Goal: Task Accomplishment & Management: Complete application form

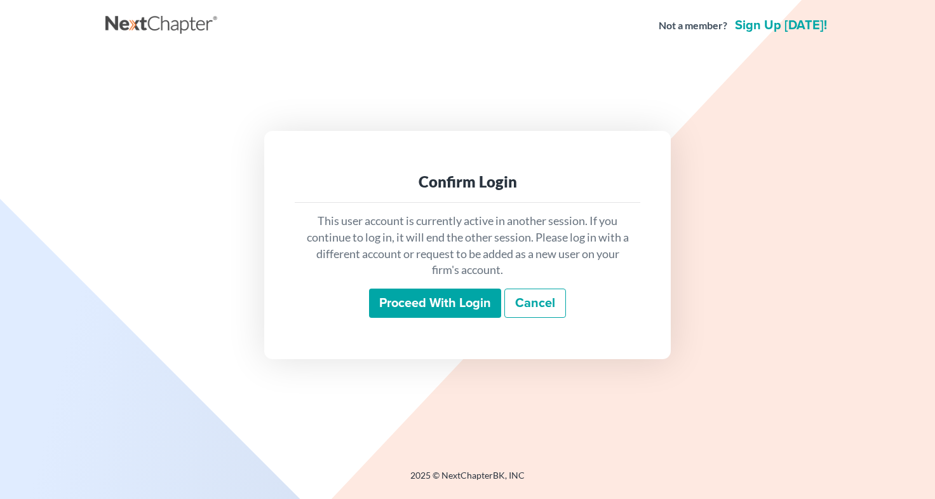
click at [427, 315] on input "Proceed with login" at bounding box center [435, 303] width 132 height 29
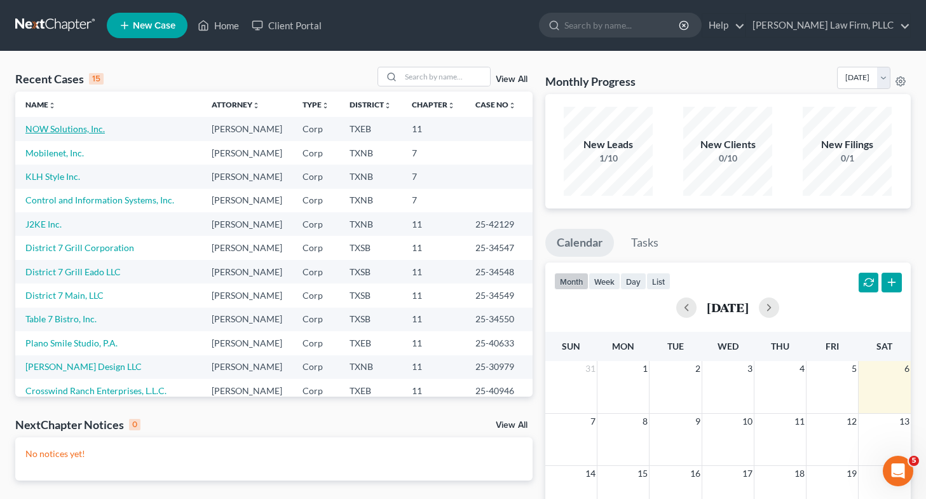
click at [68, 132] on link "NOW Solutions, Inc." at bounding box center [64, 128] width 79 height 11
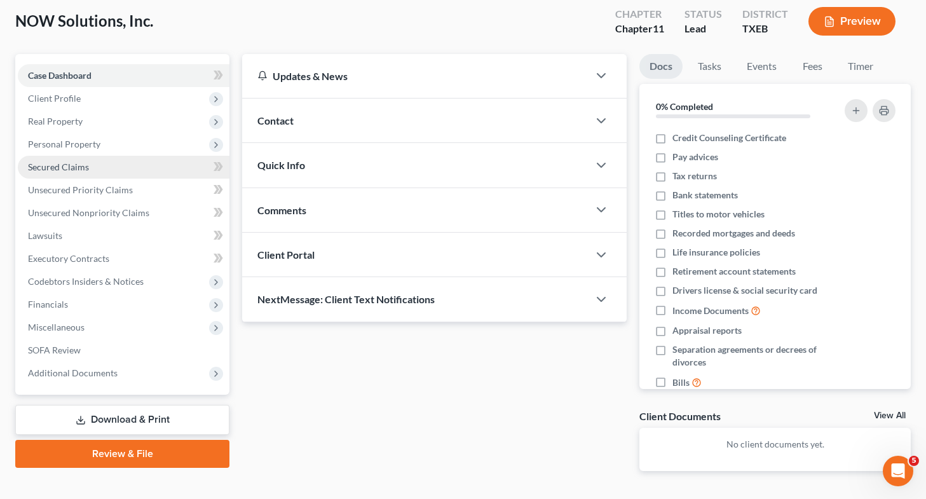
scroll to position [60, 0]
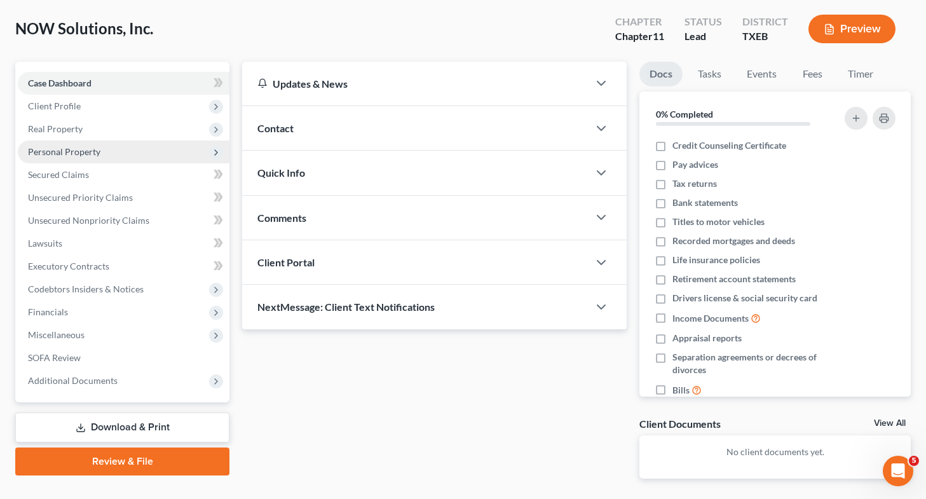
click at [85, 154] on span "Personal Property" at bounding box center [64, 151] width 72 height 11
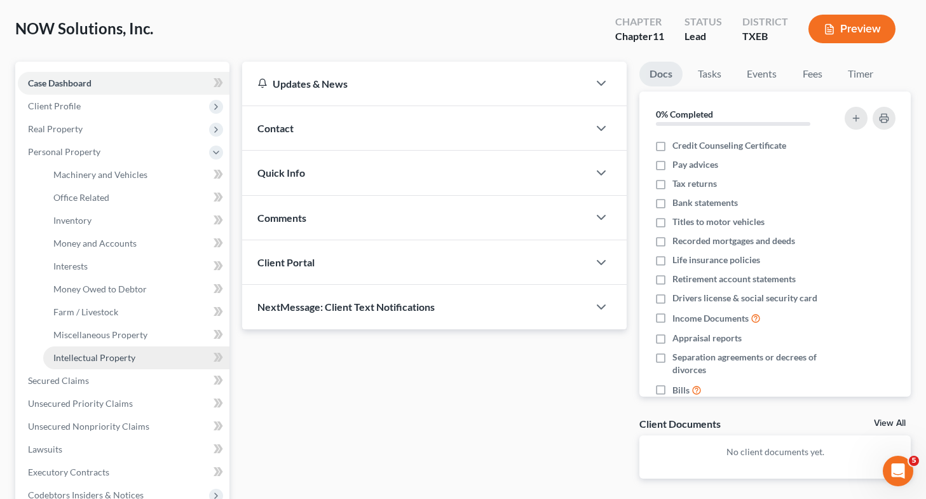
click at [147, 361] on link "Intellectual Property" at bounding box center [136, 357] width 186 height 23
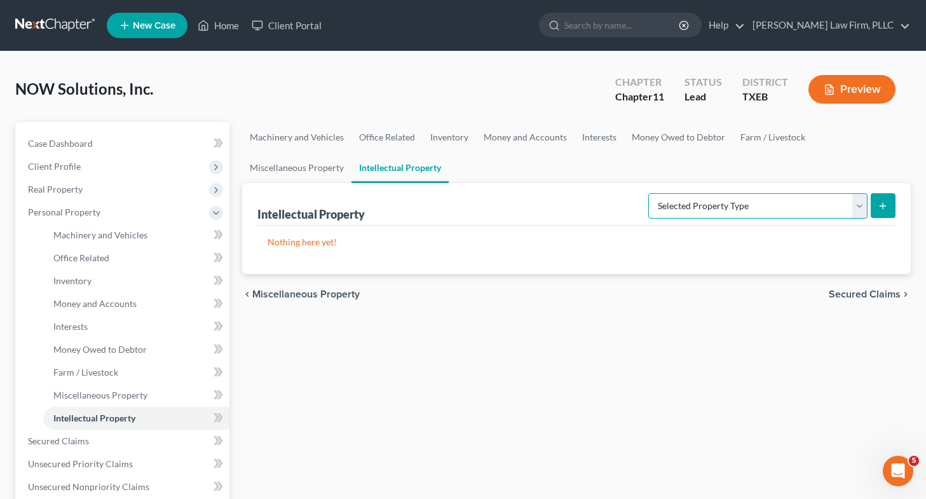
click at [702, 213] on select "Selected Property Type Customer Lists (A/B: 63) Goodwill (A/B: 65) Internet Dom…" at bounding box center [757, 205] width 219 height 25
click at [597, 139] on link "Interests" at bounding box center [599, 137] width 50 height 31
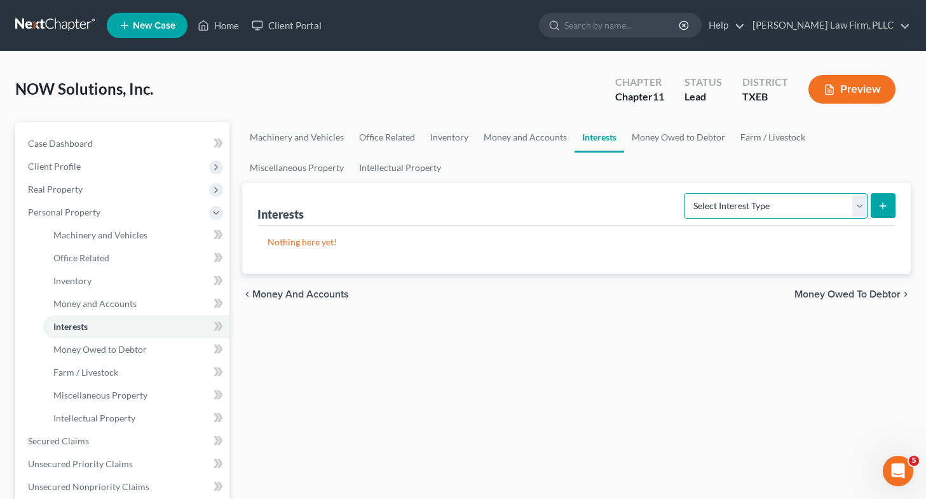
click at [721, 203] on select "Select Interest Type Bond (A/B: 16) Incorporated Business (A/B: 15) Insurance P…" at bounding box center [776, 205] width 184 height 25
select select "incorporated_business"
click at [686, 193] on select "Select Interest Type Bond (A/B: 16) Incorporated Business (A/B: 15) Insurance P…" at bounding box center [776, 205] width 184 height 25
click at [885, 208] on icon "submit" at bounding box center [883, 206] width 10 height 10
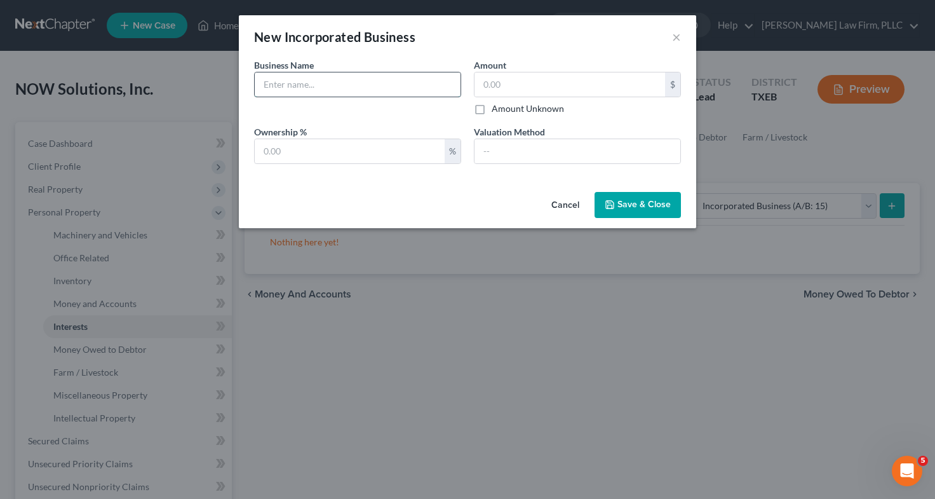
click at [419, 88] on input "text" at bounding box center [358, 84] width 206 height 24
type input "NOW Solutions Canada, Inc."
click at [384, 150] on input "text" at bounding box center [350, 151] width 190 height 24
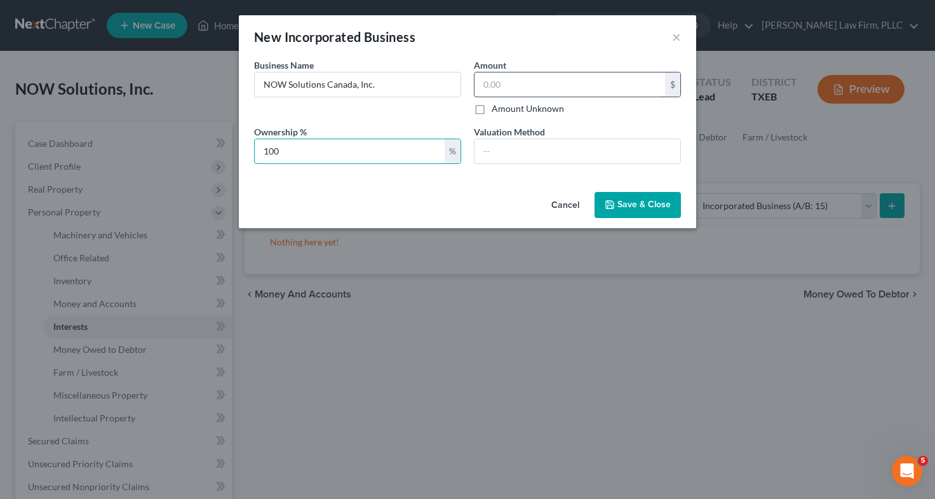
type input "100"
click at [494, 81] on input "text" at bounding box center [570, 84] width 191 height 24
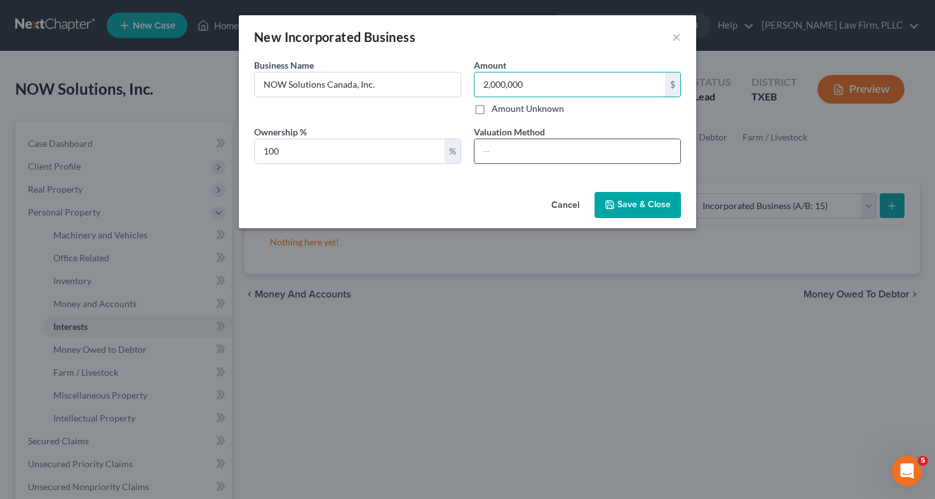
type input "2,000,000"
click at [524, 146] on input "text" at bounding box center [578, 151] width 206 height 24
type input "Fair Market Value"
click at [627, 203] on span "Save & Close" at bounding box center [644, 205] width 53 height 11
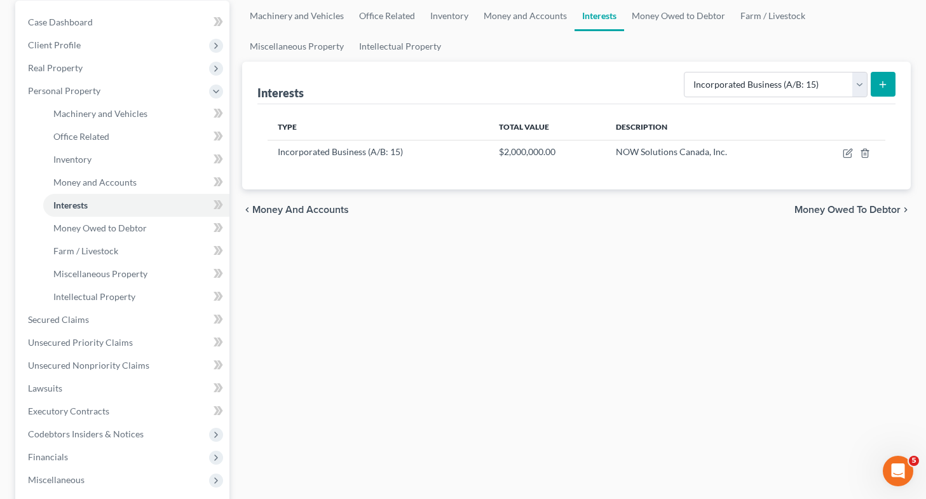
scroll to position [122, 0]
click at [74, 323] on span "Secured Claims" at bounding box center [58, 318] width 61 height 11
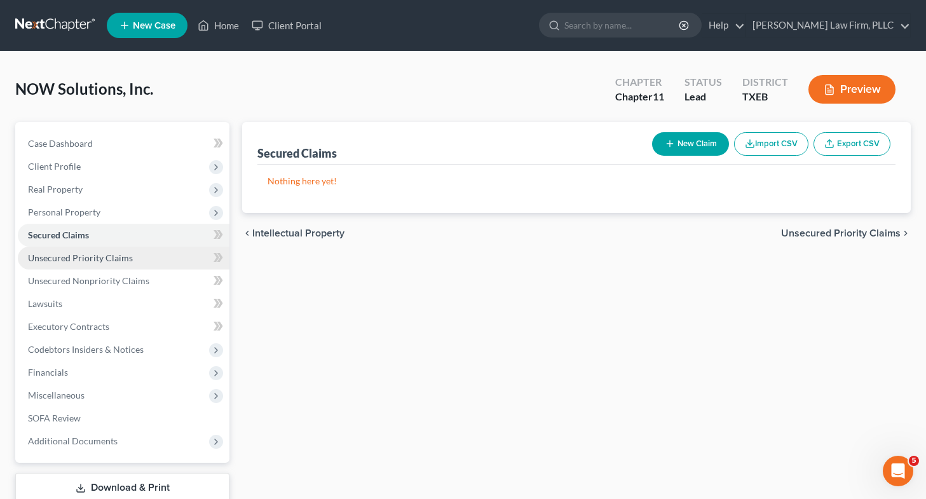
click at [70, 260] on span "Unsecured Priority Claims" at bounding box center [80, 257] width 105 height 11
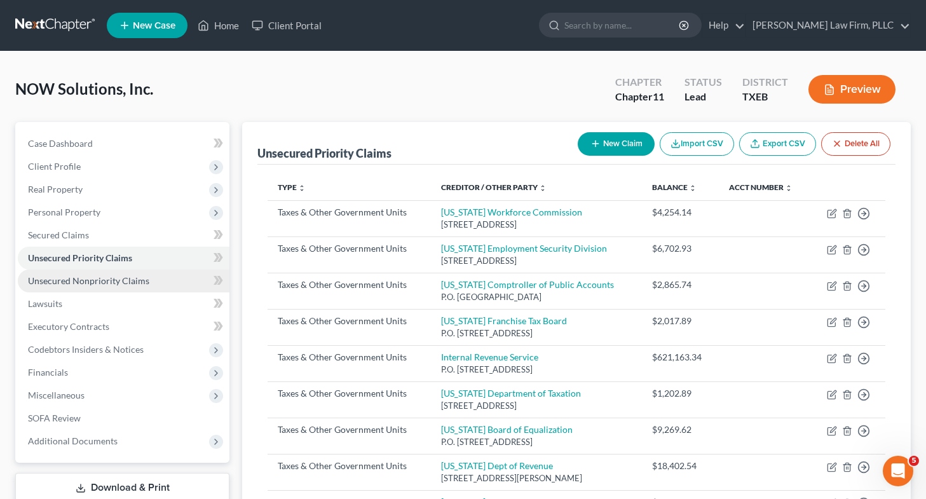
click at [131, 280] on span "Unsecured Nonpriority Claims" at bounding box center [88, 280] width 121 height 11
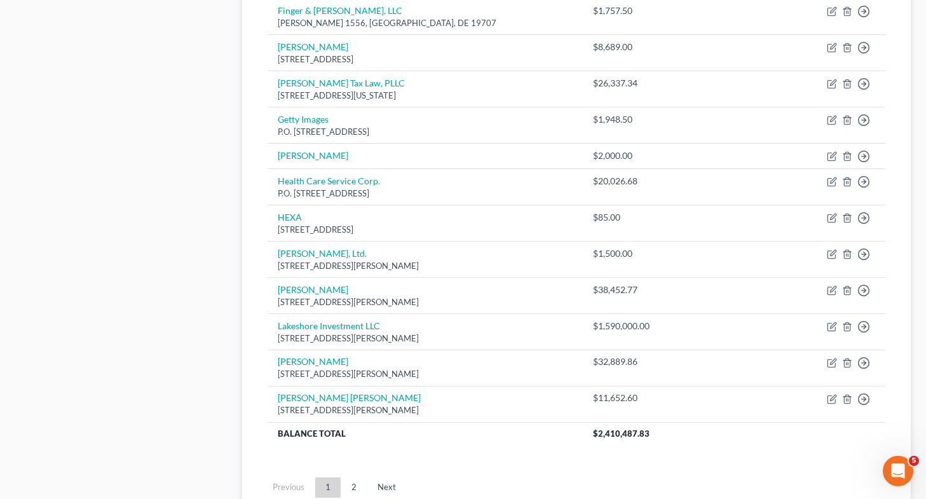
scroll to position [855, 0]
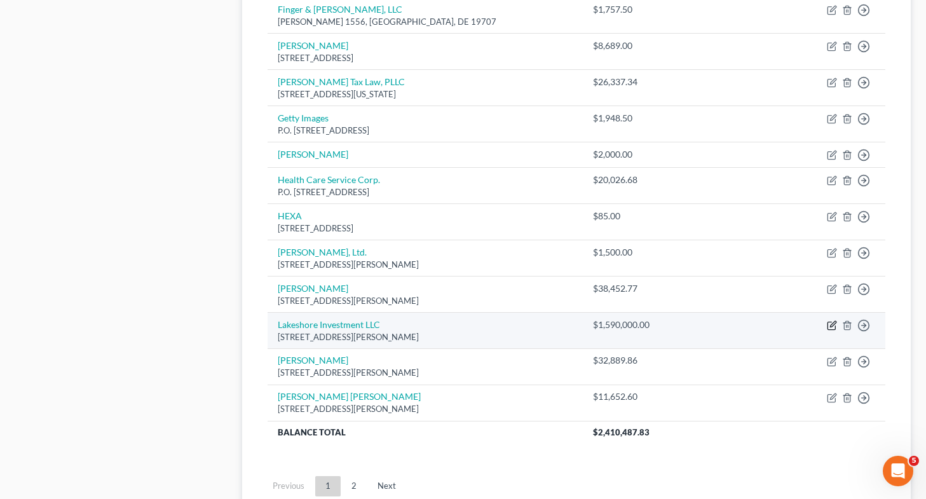
click at [829, 322] on icon "button" at bounding box center [831, 326] width 8 height 8
select select "4"
select select "11"
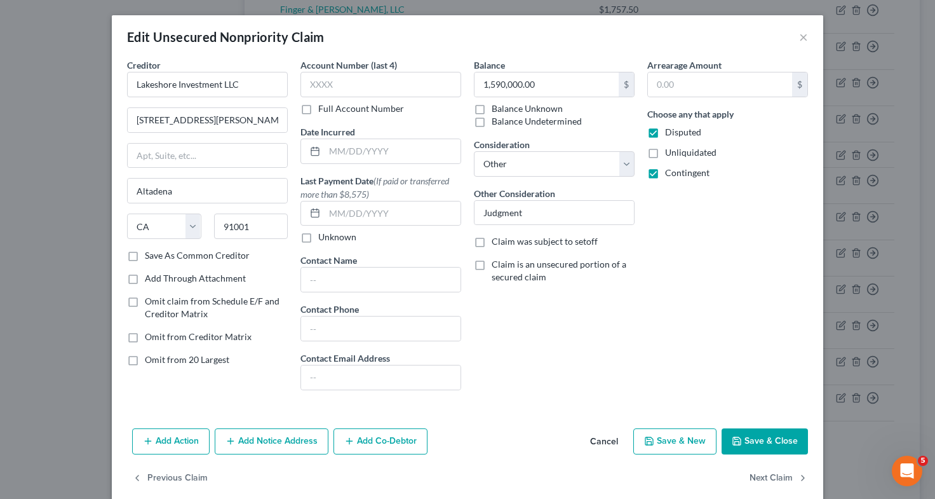
click at [771, 449] on button "Save & Close" at bounding box center [765, 441] width 86 height 27
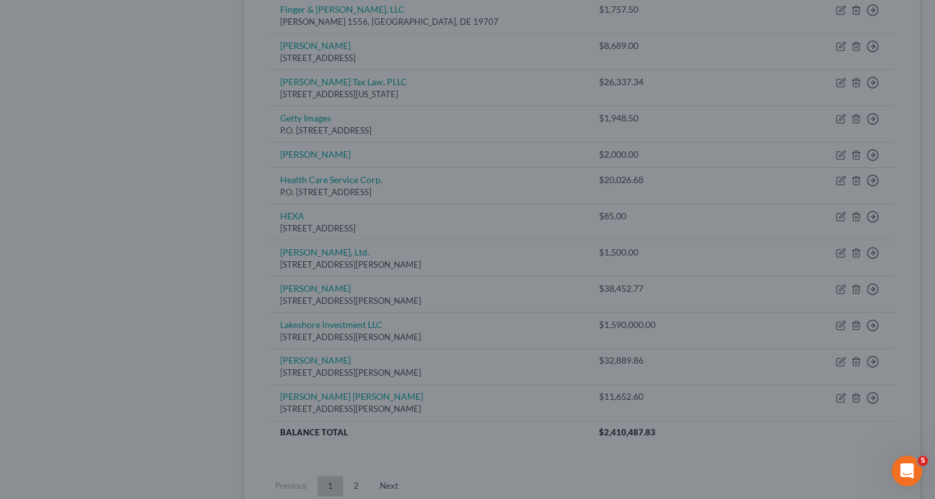
type input "0"
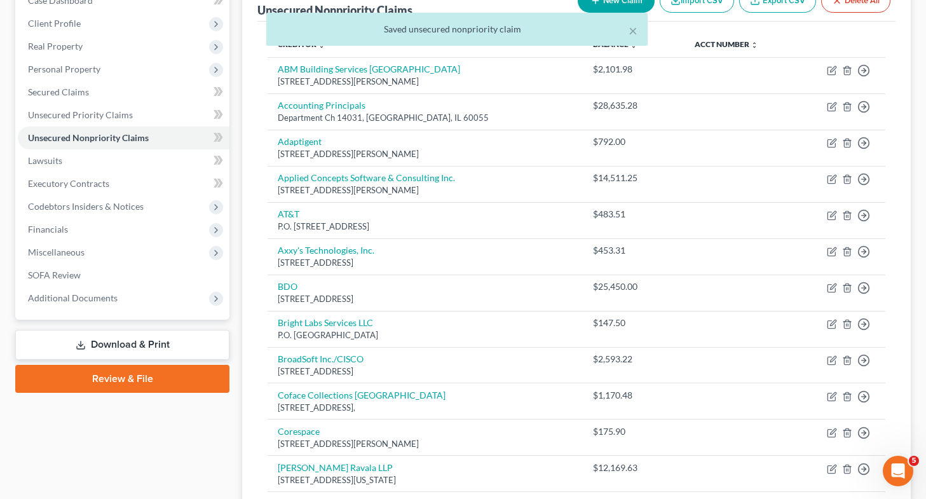
scroll to position [144, 0]
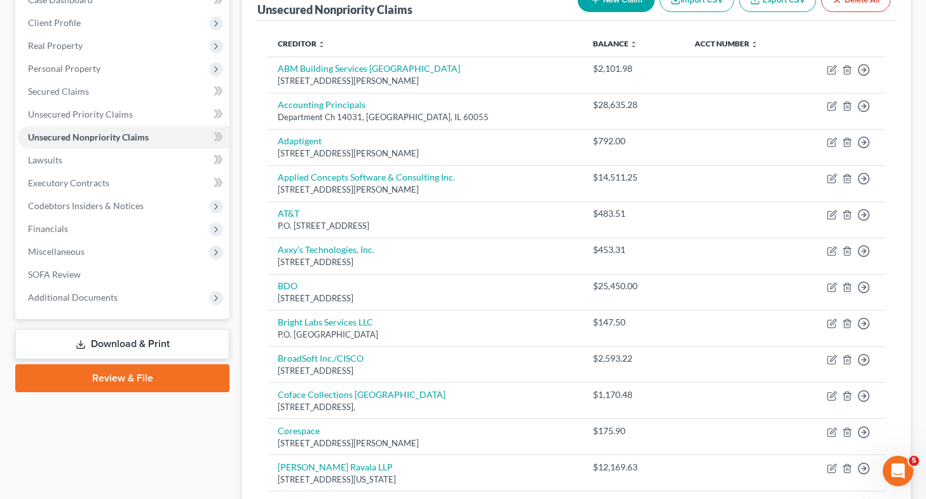
click at [129, 351] on link "Download & Print" at bounding box center [122, 344] width 214 height 30
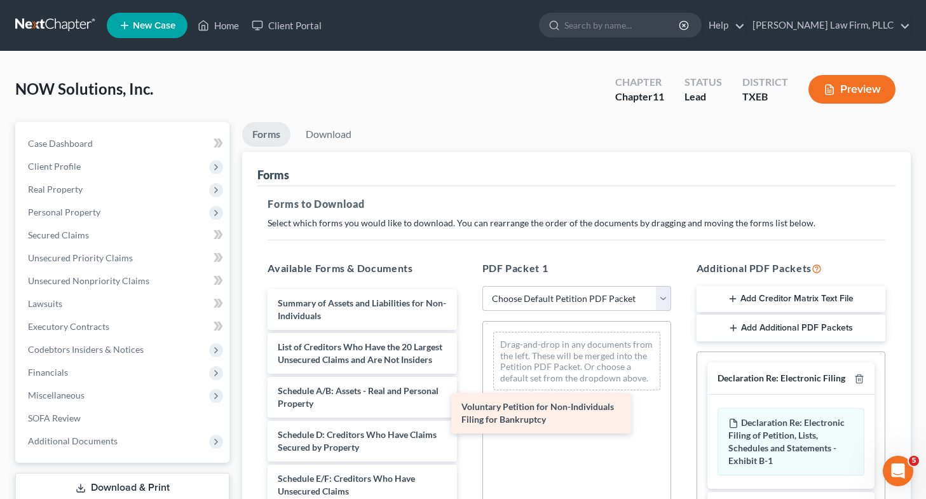
drag, startPoint x: 348, startPoint y: 308, endPoint x: 533, endPoint y: 412, distance: 212.6
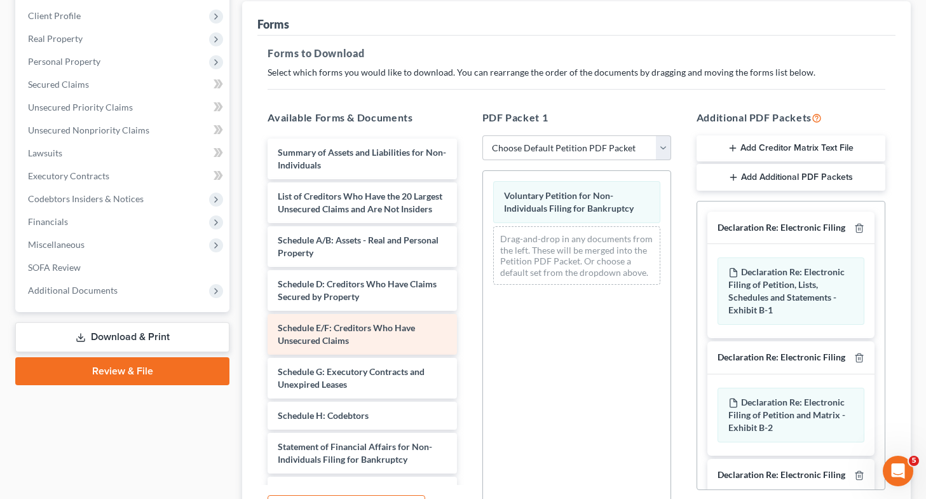
scroll to position [173, 0]
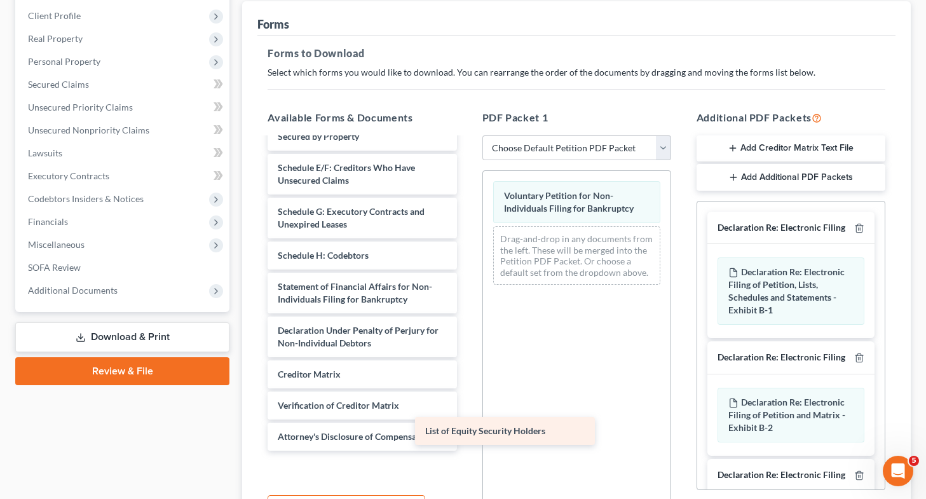
drag, startPoint x: 379, startPoint y: 473, endPoint x: 536, endPoint y: 430, distance: 162.2
click at [466, 430] on div "List of Equity Security Holders Summary of Assets and Liabilities for Non-Indiv…" at bounding box center [361, 229] width 209 height 503
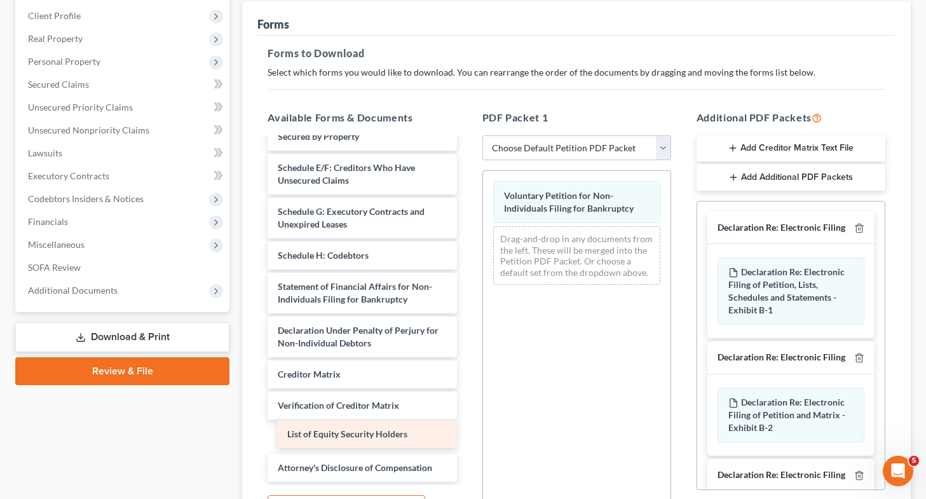
scroll to position [142, 0]
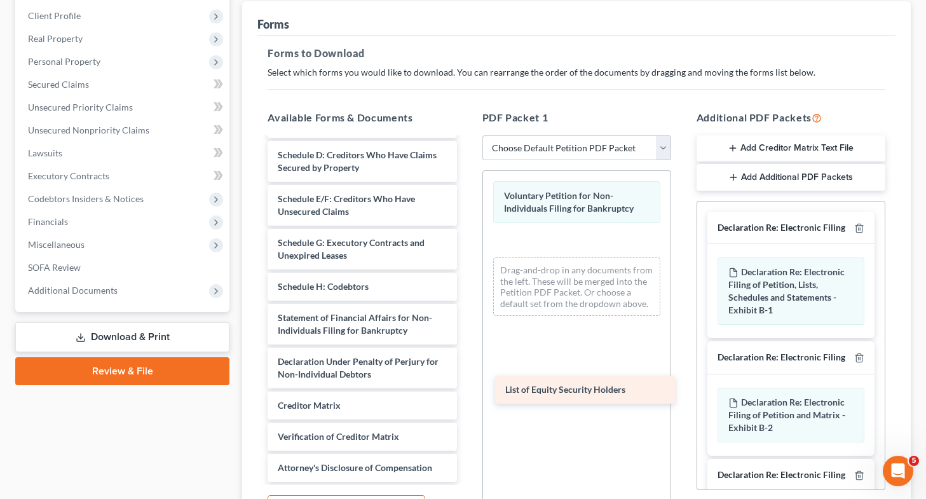
drag, startPoint x: 383, startPoint y: 428, endPoint x: 610, endPoint y: 381, distance: 232.2
click at [466, 381] on div "List of Equity Security Holders Summary of Assets and Liabilities for Non-Indiv…" at bounding box center [361, 246] width 209 height 472
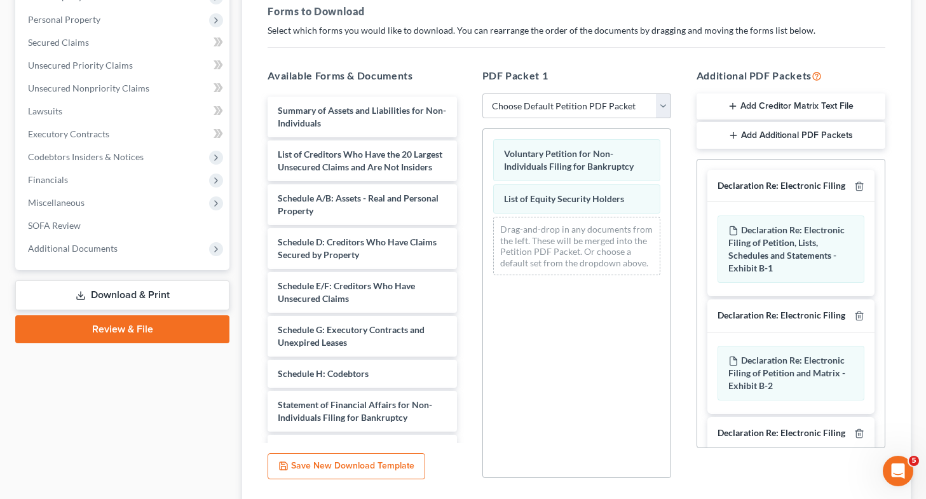
scroll to position [285, 0]
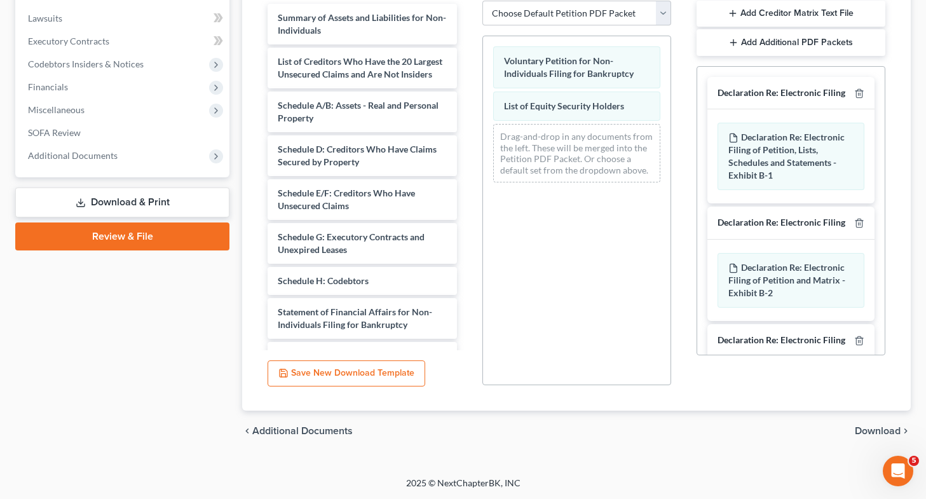
click at [875, 437] on div "chevron_left Additional Documents Download chevron_right" at bounding box center [576, 431] width 669 height 41
click at [871, 433] on span "Download" at bounding box center [878, 431] width 46 height 10
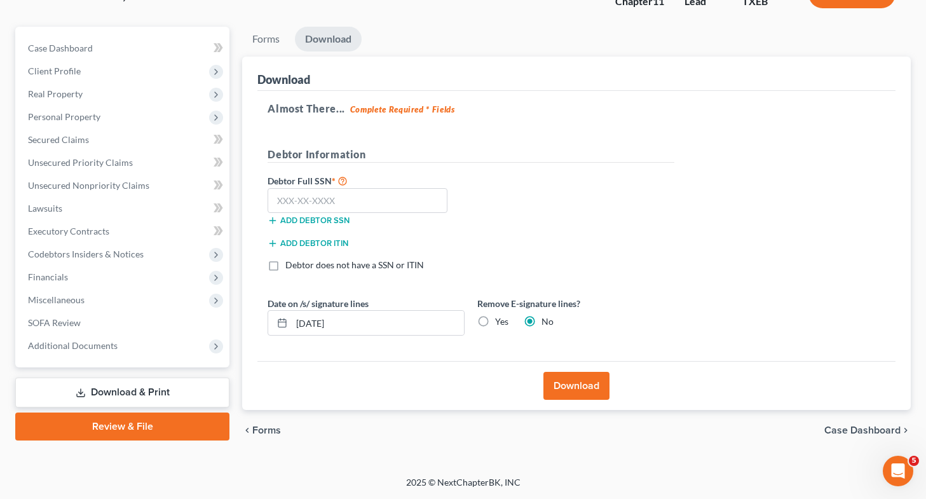
scroll to position [95, 0]
click at [495, 325] on label "Yes" at bounding box center [501, 322] width 13 height 13
click at [500, 324] on input "Yes" at bounding box center [504, 320] width 8 height 8
radio input "true"
radio input "false"
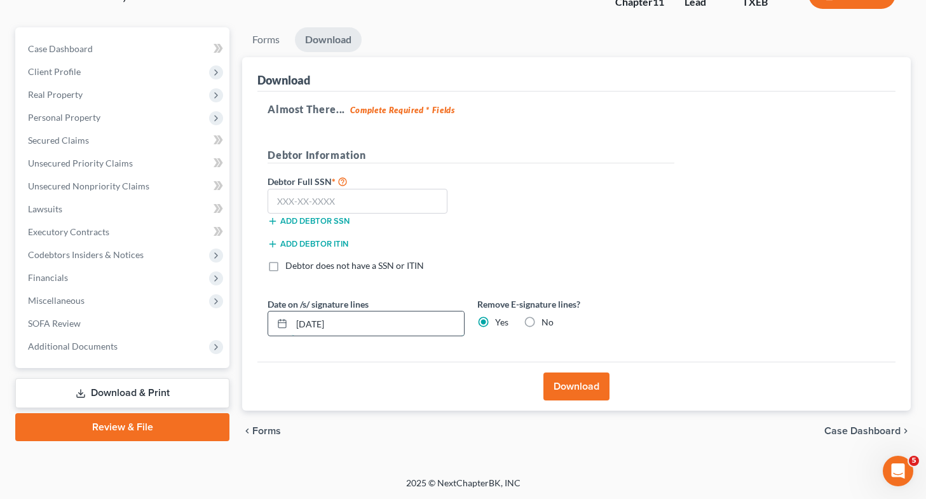
click at [318, 327] on input "09/06/2025" at bounding box center [378, 323] width 172 height 24
type input "09/07/2025"
click at [570, 379] on button "Download" at bounding box center [576, 386] width 66 height 28
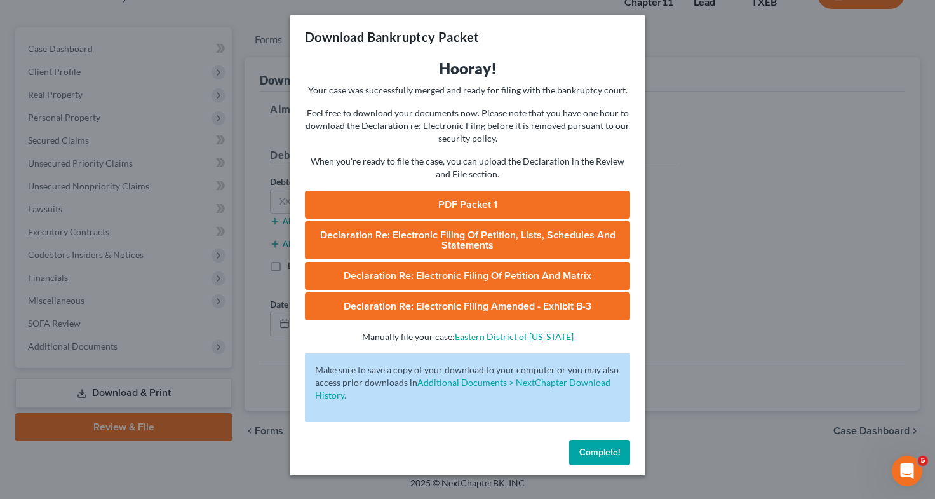
click at [488, 205] on link "PDF Packet 1" at bounding box center [467, 205] width 325 height 28
click at [742, 273] on div "Download Bankruptcy Packet Hooray! Your case was successfully merged and ready …" at bounding box center [467, 249] width 935 height 499
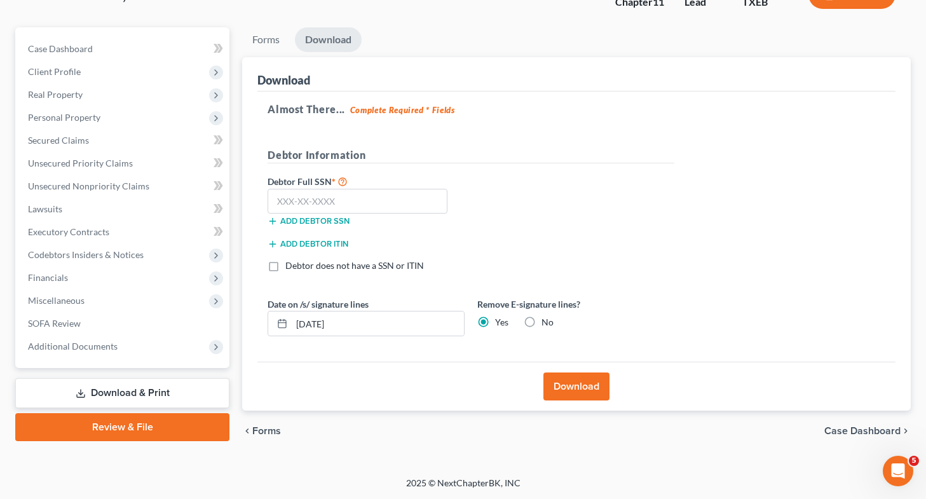
click at [138, 391] on link "Download & Print" at bounding box center [122, 393] width 214 height 30
click at [78, 328] on span "SOFA Review" at bounding box center [54, 323] width 53 height 11
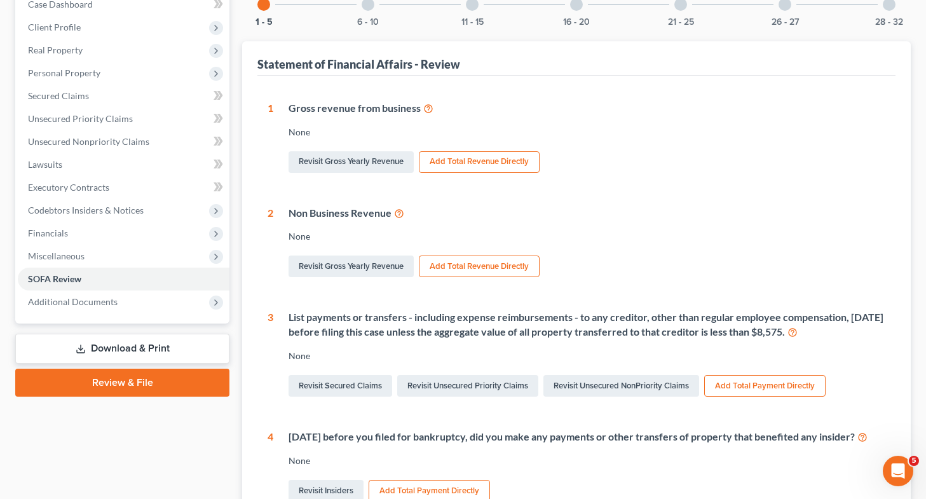
click at [126, 346] on link "Download & Print" at bounding box center [122, 349] width 214 height 30
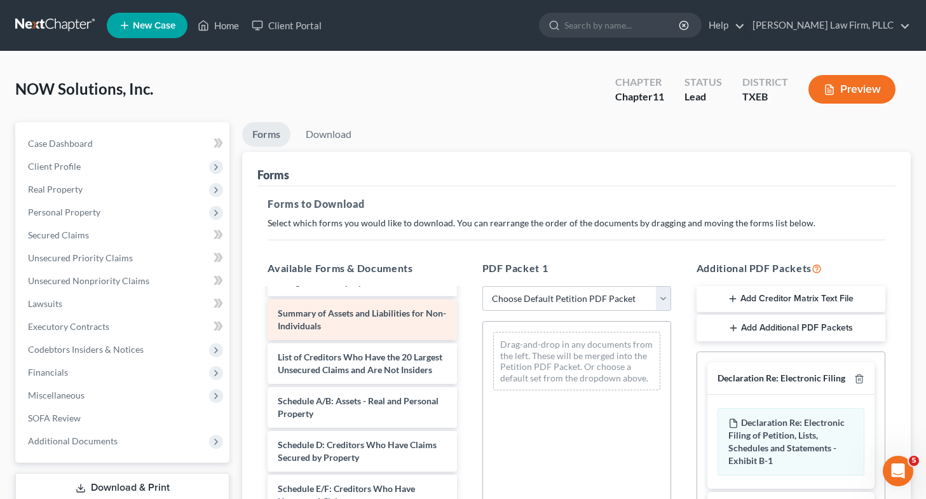
scroll to position [31, 0]
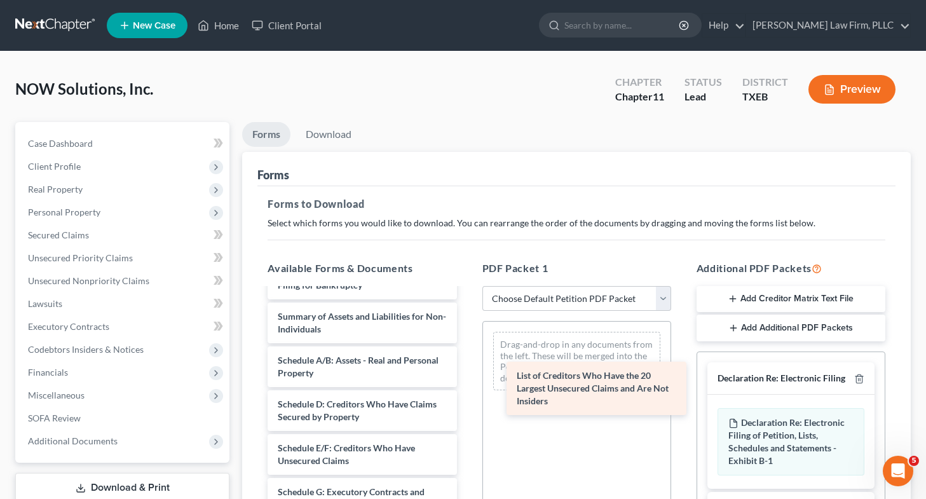
drag, startPoint x: 368, startPoint y: 358, endPoint x: 611, endPoint y: 376, distance: 243.4
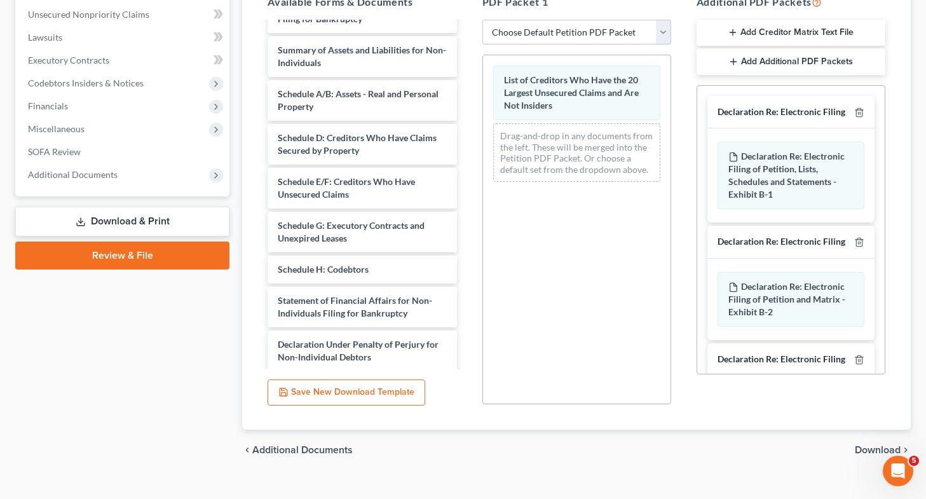
scroll to position [285, 0]
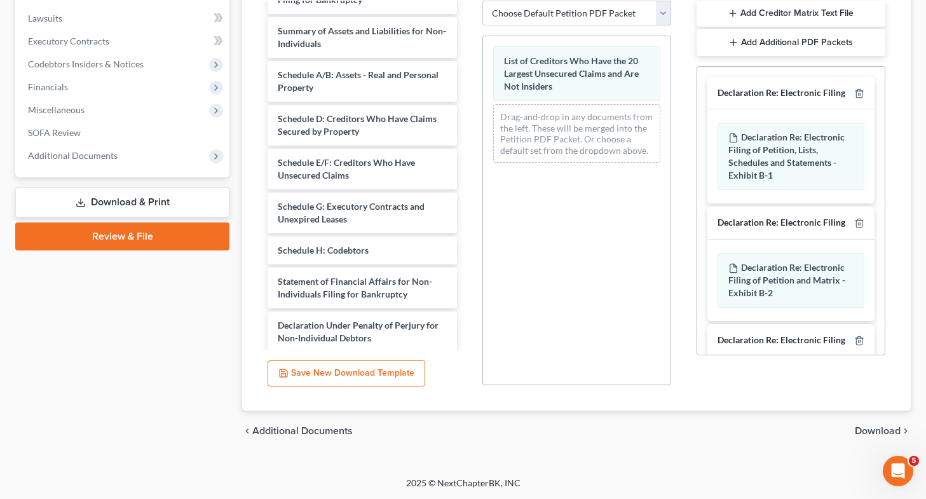
click at [859, 428] on span "Download" at bounding box center [878, 431] width 46 height 10
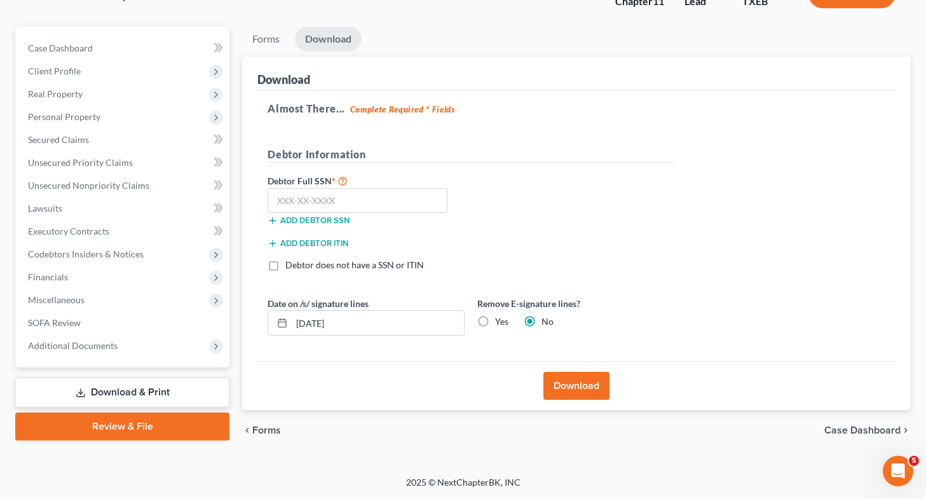
scroll to position [95, 0]
click at [495, 316] on label "Yes" at bounding box center [501, 322] width 13 height 13
click at [500, 316] on input "Yes" at bounding box center [504, 320] width 8 height 8
radio input "true"
radio input "false"
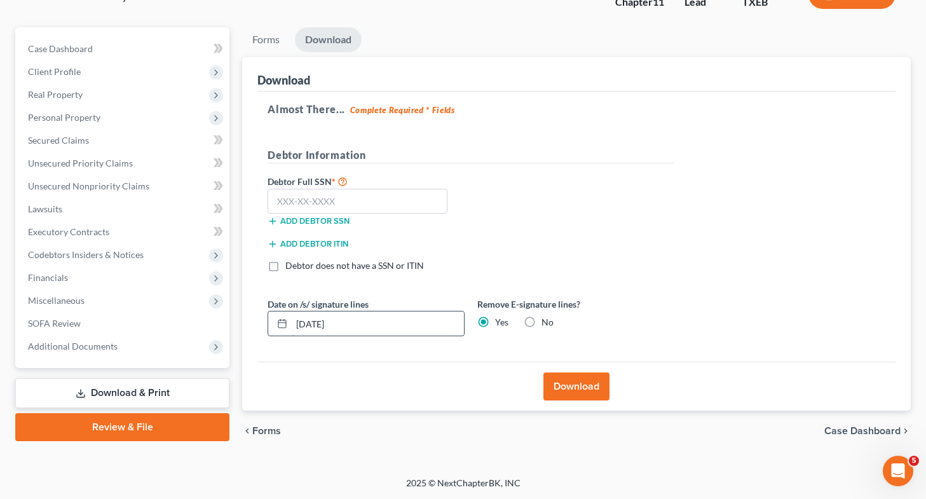
click at [321, 325] on input "09/06/2025" at bounding box center [378, 323] width 172 height 24
type input "09/07/2025"
click at [580, 380] on button "Download" at bounding box center [576, 386] width 66 height 28
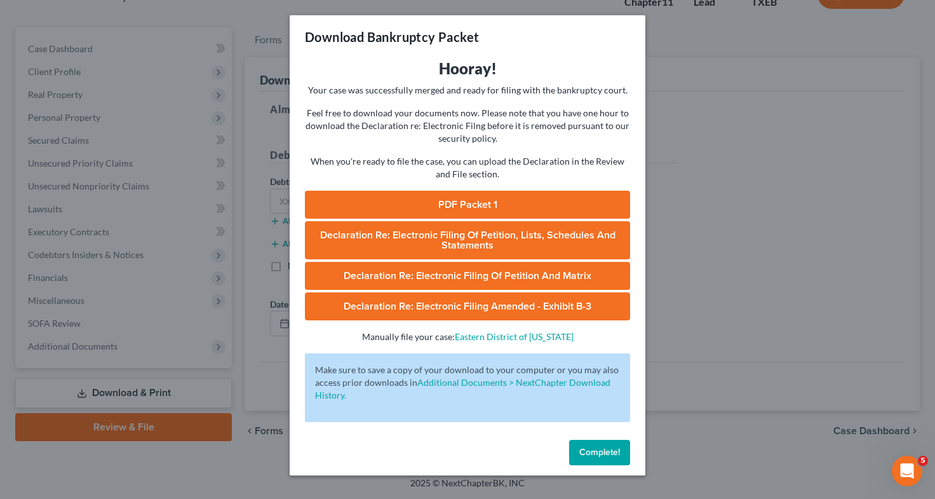
click at [559, 196] on link "PDF Packet 1" at bounding box center [467, 205] width 325 height 28
click at [174, 212] on div "Download Bankruptcy Packet Hooray! Your case was successfully merged and ready …" at bounding box center [467, 249] width 935 height 499
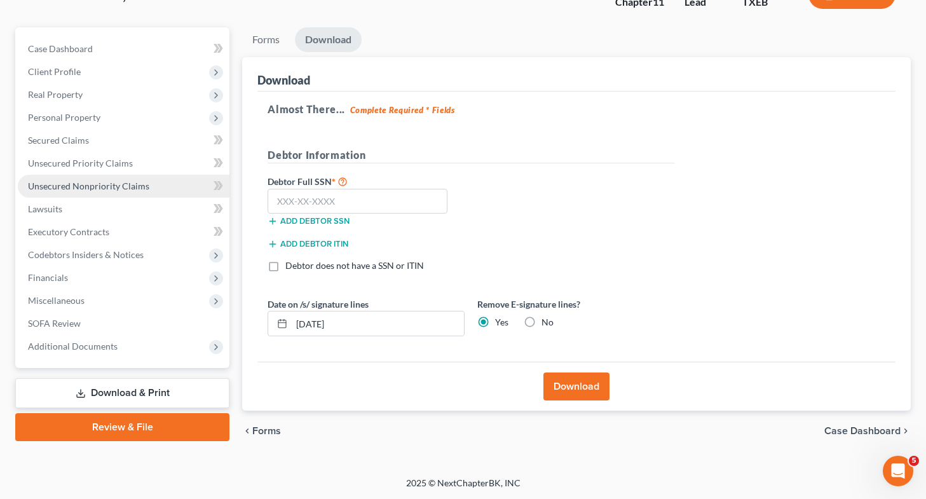
click at [157, 193] on link "Unsecured Nonpriority Claims" at bounding box center [124, 186] width 212 height 23
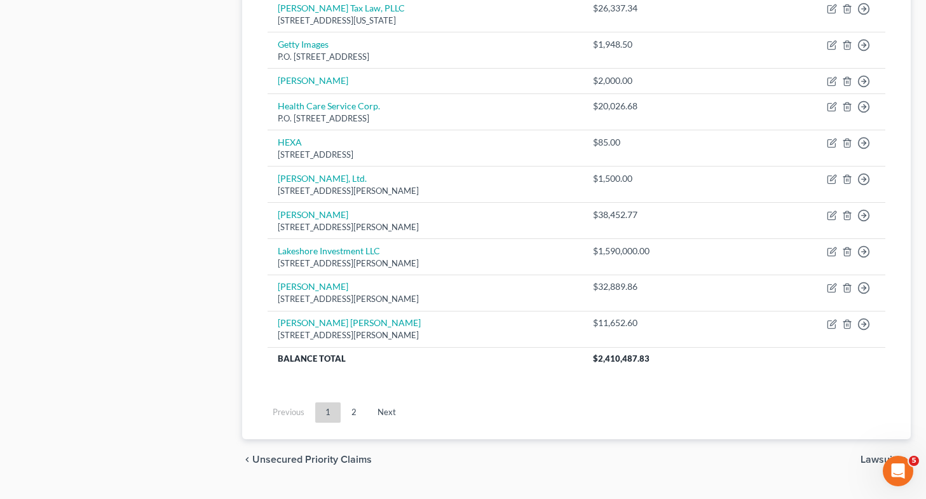
scroll to position [929, 0]
click at [351, 412] on link "2" at bounding box center [353, 412] width 25 height 20
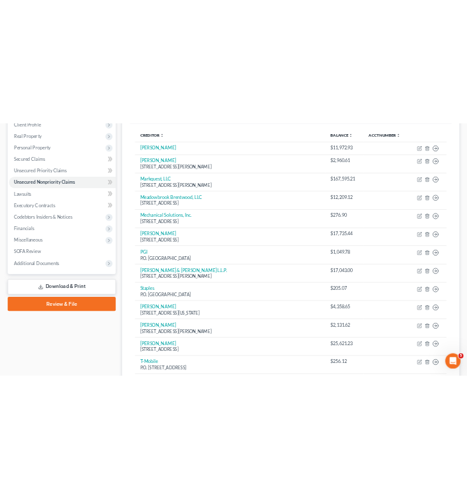
scroll to position [0, 0]
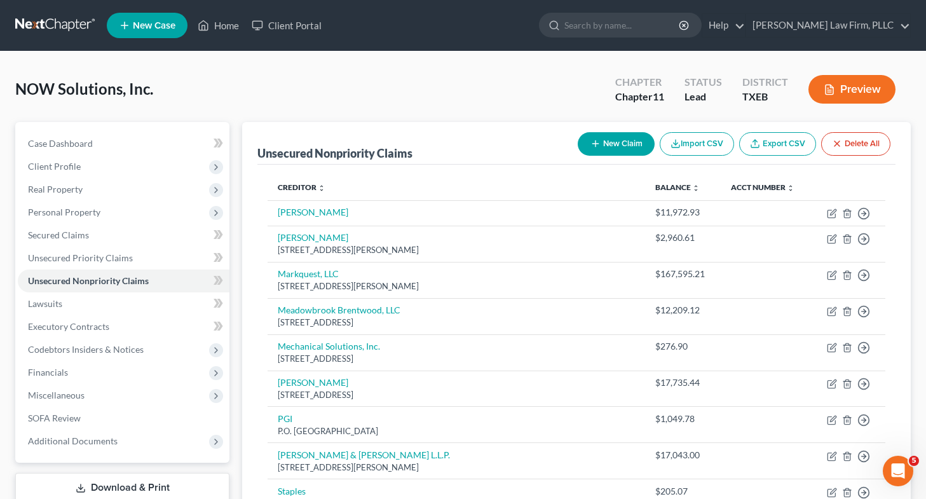
click at [624, 138] on button "New Claim" at bounding box center [616, 144] width 77 height 24
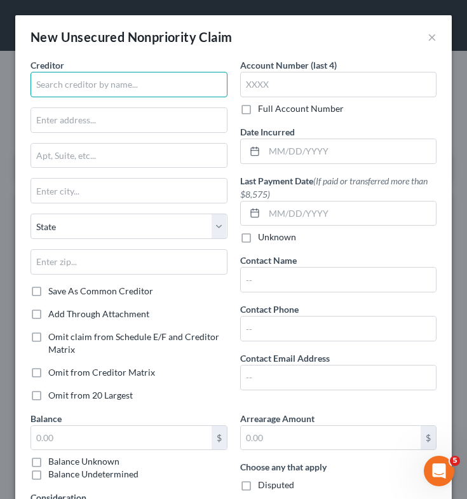
click at [102, 87] on input "text" at bounding box center [129, 84] width 197 height 25
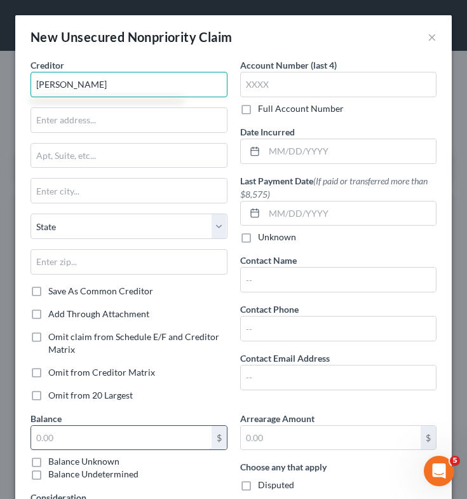
type input "Laurent Tetard"
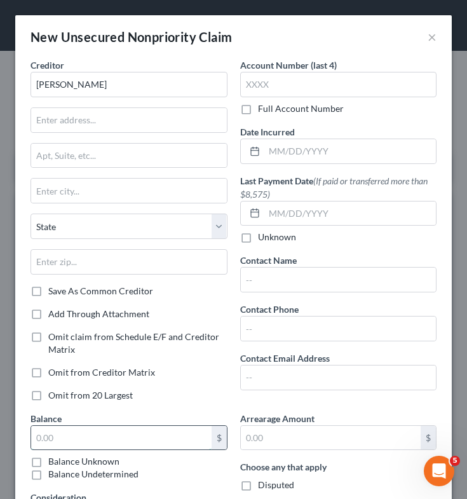
click at [105, 440] on input "text" at bounding box center [121, 438] width 180 height 24
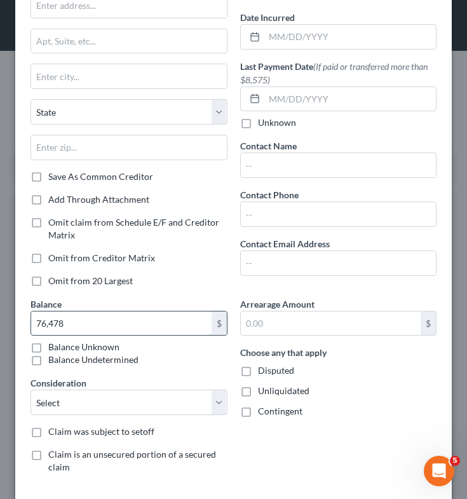
scroll to position [179, 0]
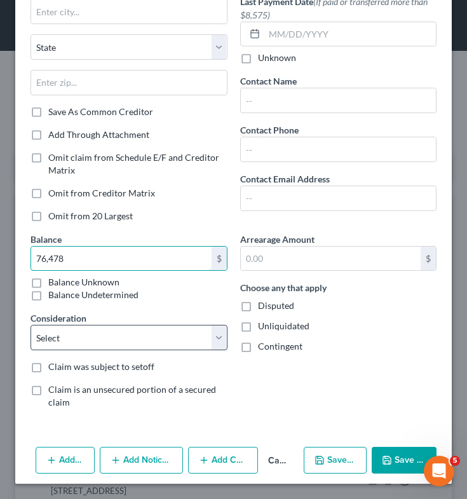
type input "76,478"
click at [149, 338] on select "Select Cable / Satellite Services Collection Agency Credit Card Debt Debt Couns…" at bounding box center [129, 337] width 197 height 25
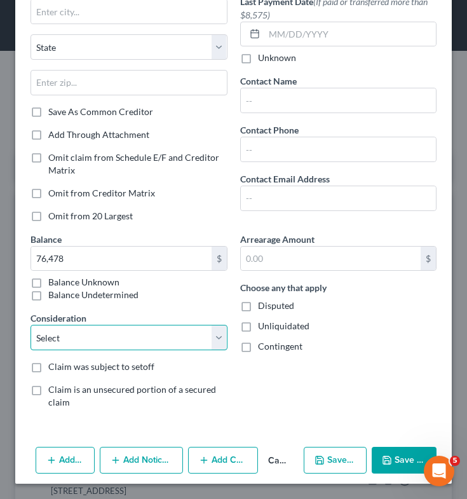
select select "8"
click at [31, 325] on select "Select Cable / Satellite Services Collection Agency Credit Card Debt Debt Couns…" at bounding box center [129, 337] width 197 height 25
click at [385, 458] on button "Save & Close" at bounding box center [404, 460] width 65 height 27
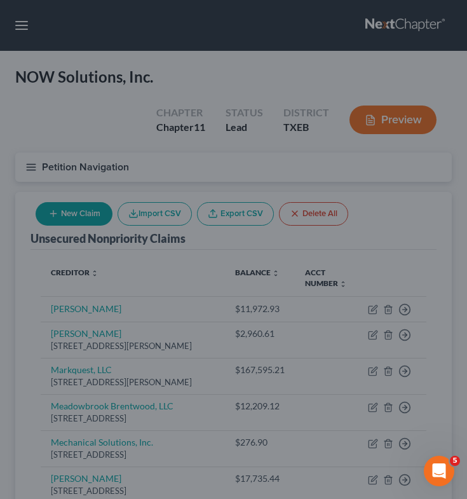
type input "76,478.00"
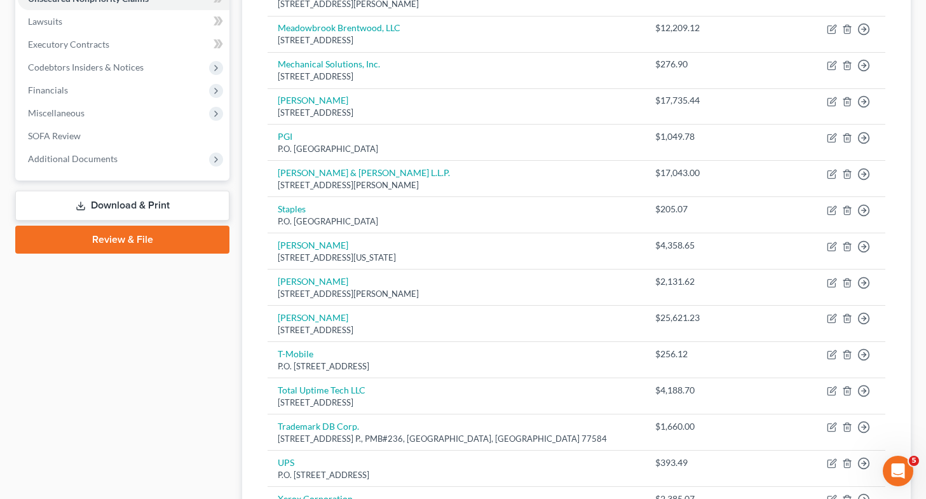
scroll to position [283, 0]
click at [163, 199] on link "Download & Print" at bounding box center [122, 205] width 214 height 30
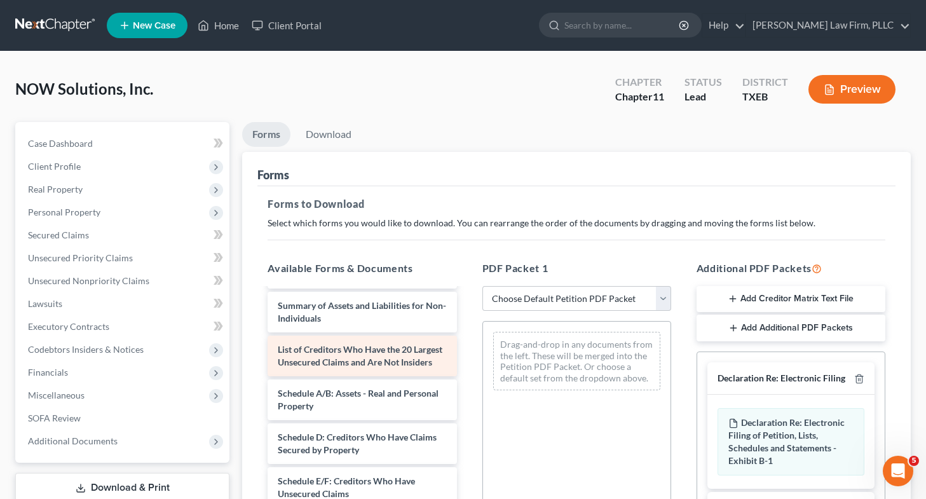
scroll to position [27, 0]
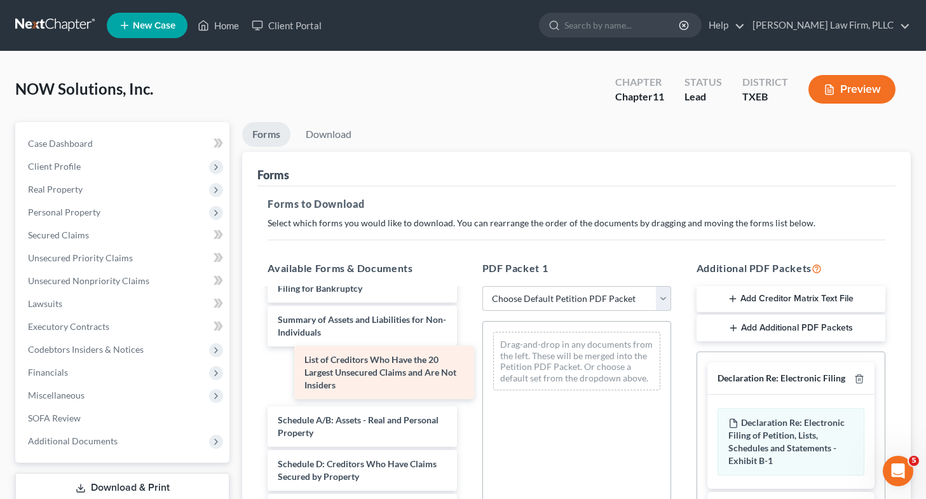
drag, startPoint x: 395, startPoint y: 377, endPoint x: 605, endPoint y: 397, distance: 210.6
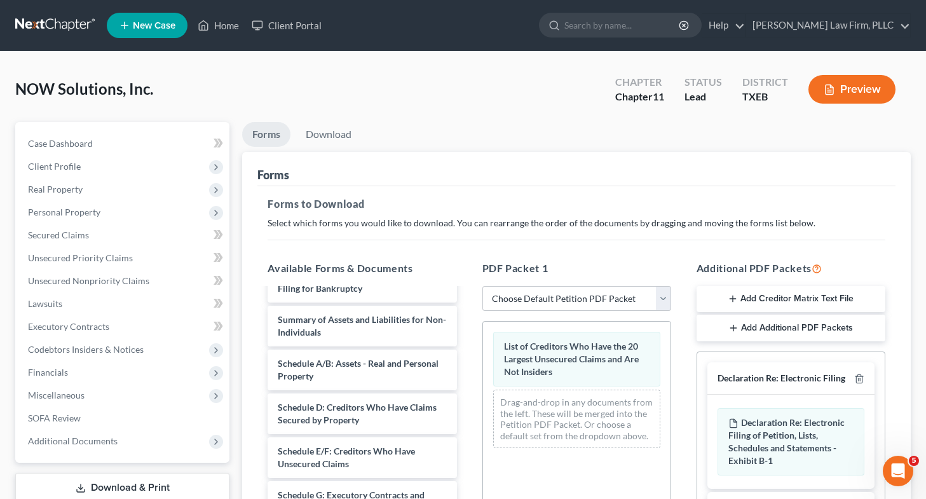
scroll to position [285, 0]
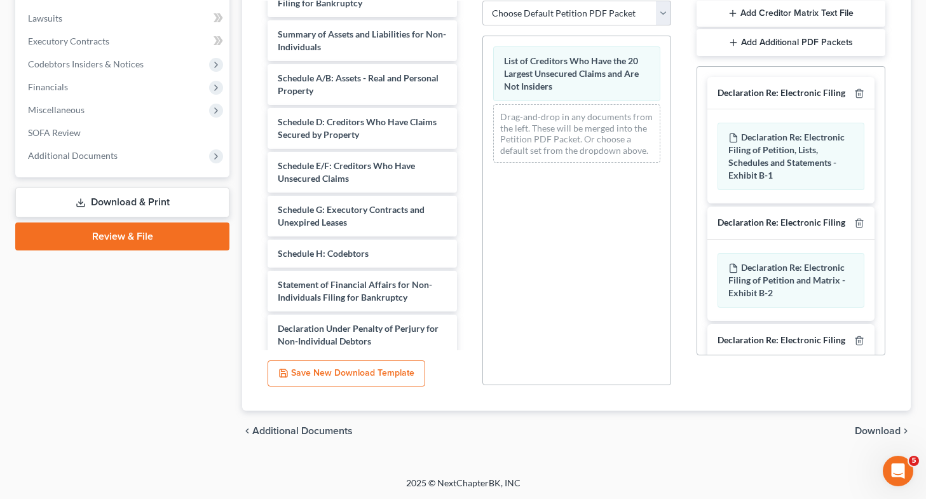
click at [862, 427] on span "Download" at bounding box center [878, 431] width 46 height 10
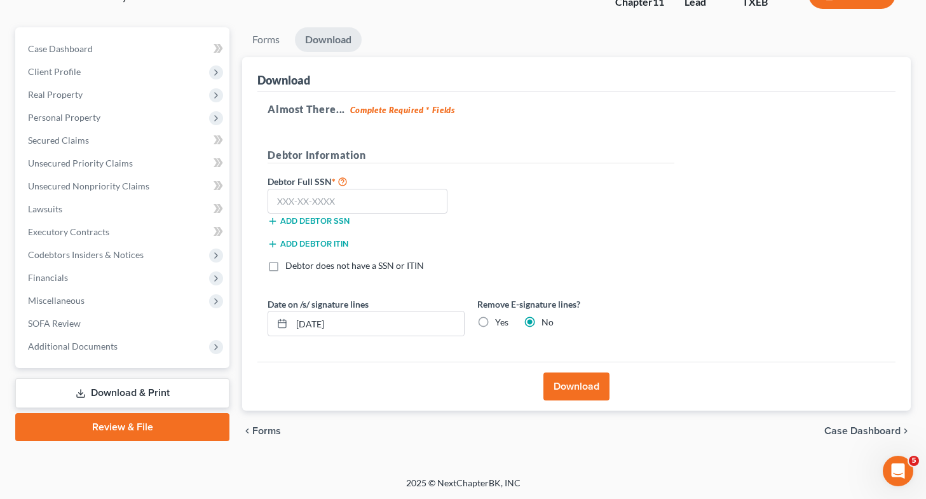
click at [495, 321] on label "Yes" at bounding box center [501, 322] width 13 height 13
click at [500, 321] on input "Yes" at bounding box center [504, 320] width 8 height 8
radio input "true"
radio input "false"
click at [583, 387] on button "Download" at bounding box center [576, 386] width 66 height 28
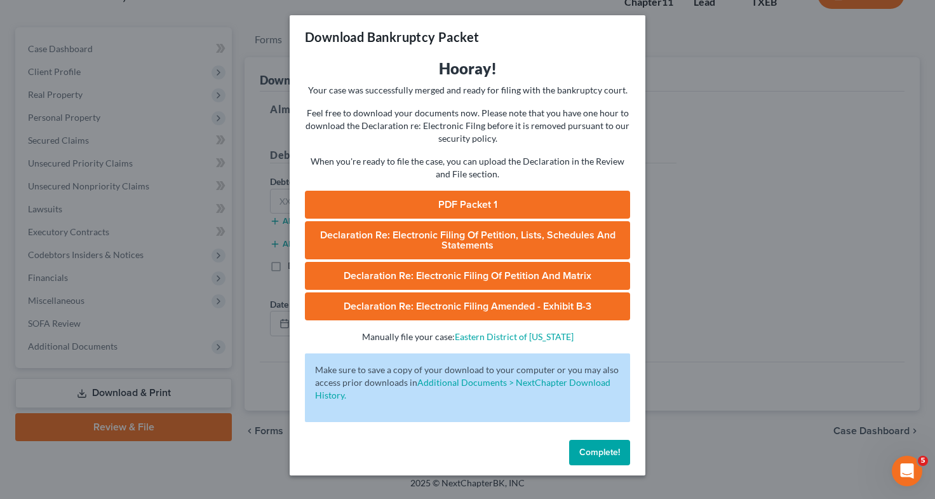
click at [529, 210] on link "PDF Packet 1" at bounding box center [467, 205] width 325 height 28
click at [126, 322] on div "Download Bankruptcy Packet Hooray! Your case was successfully merged and ready …" at bounding box center [467, 249] width 935 height 499
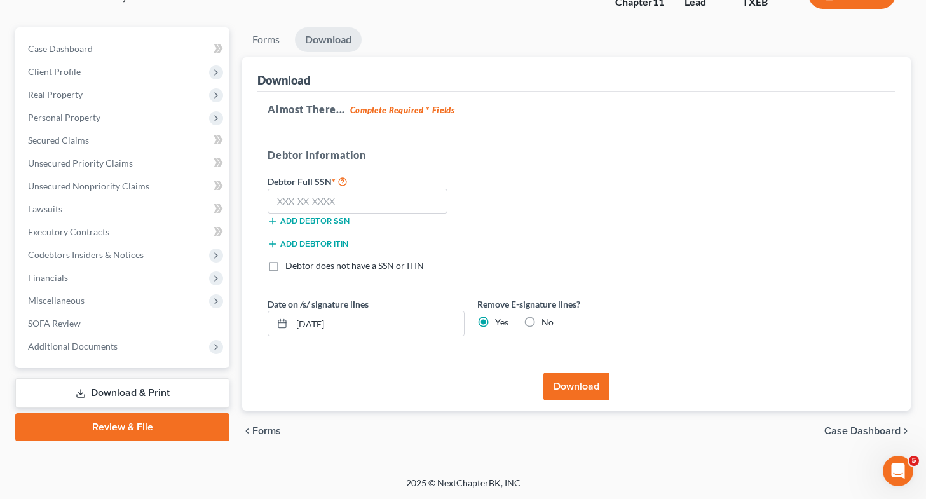
click at [157, 394] on link "Download & Print" at bounding box center [122, 393] width 214 height 30
click at [104, 317] on link "SOFA Review" at bounding box center [124, 323] width 212 height 23
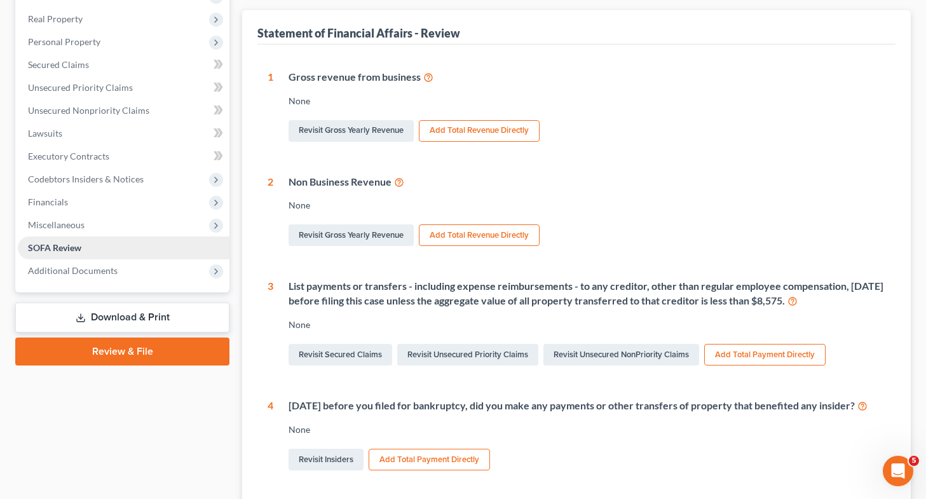
scroll to position [172, 0]
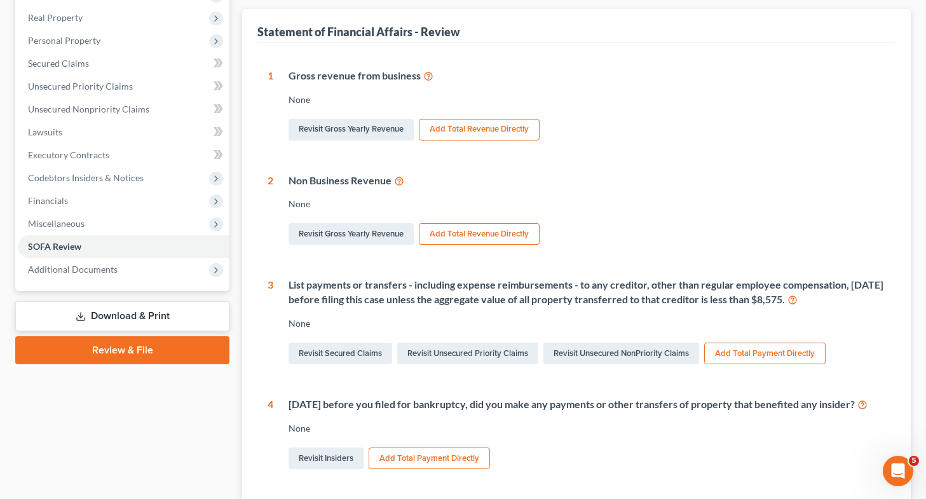
click at [137, 317] on link "Download & Print" at bounding box center [122, 316] width 214 height 30
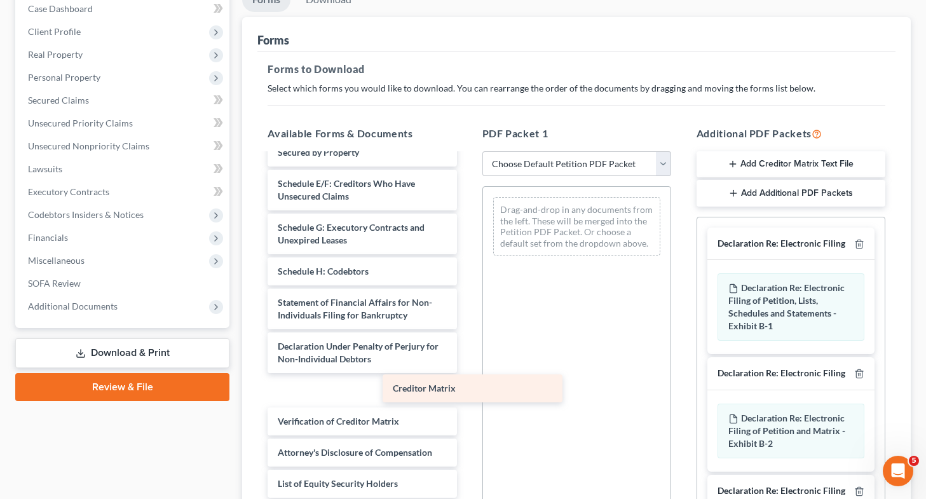
scroll to position [186, 0]
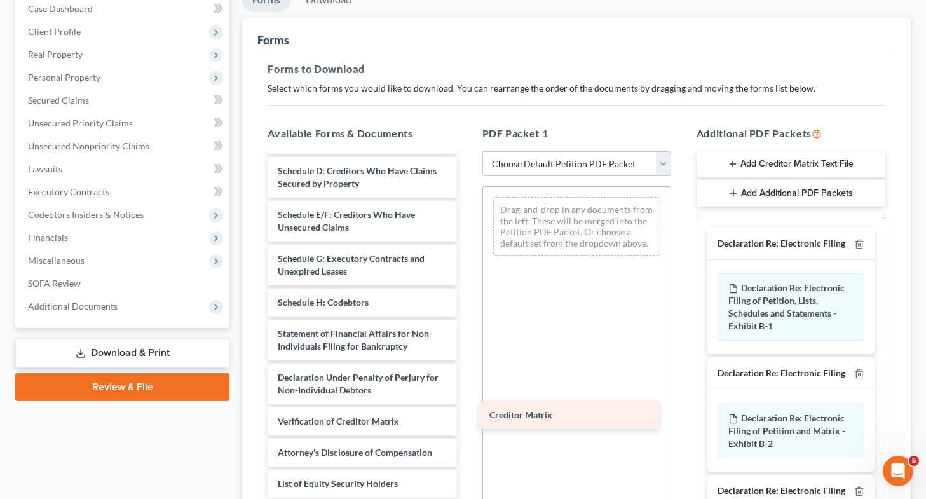
drag, startPoint x: 405, startPoint y: 392, endPoint x: 667, endPoint y: 431, distance: 264.8
click at [466, 431] on div "Creditor Matrix Voluntary Petition for Non-Individuals Filing for Bankruptcy Su…" at bounding box center [361, 240] width 209 height 516
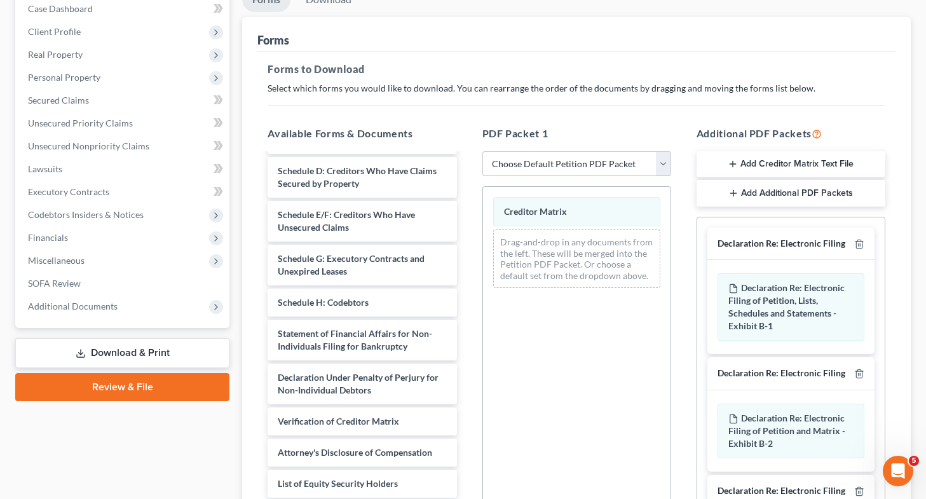
scroll to position [285, 0]
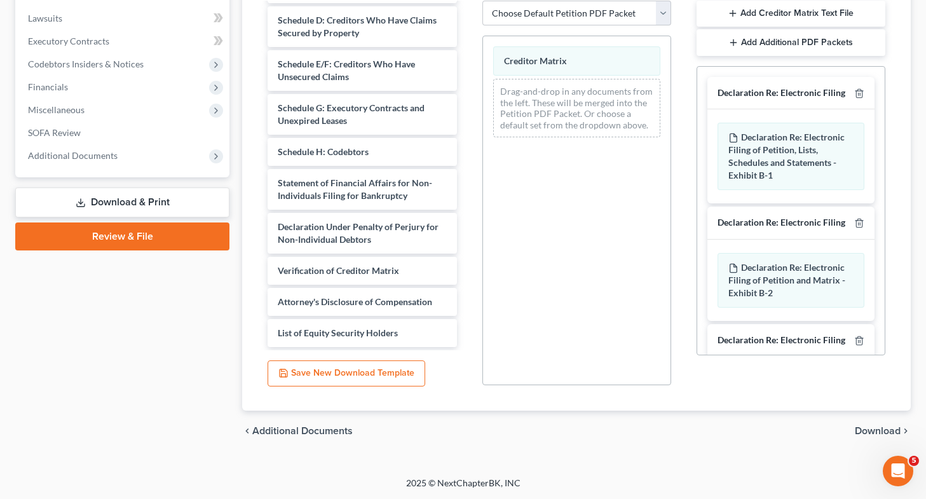
click at [874, 429] on span "Download" at bounding box center [878, 431] width 46 height 10
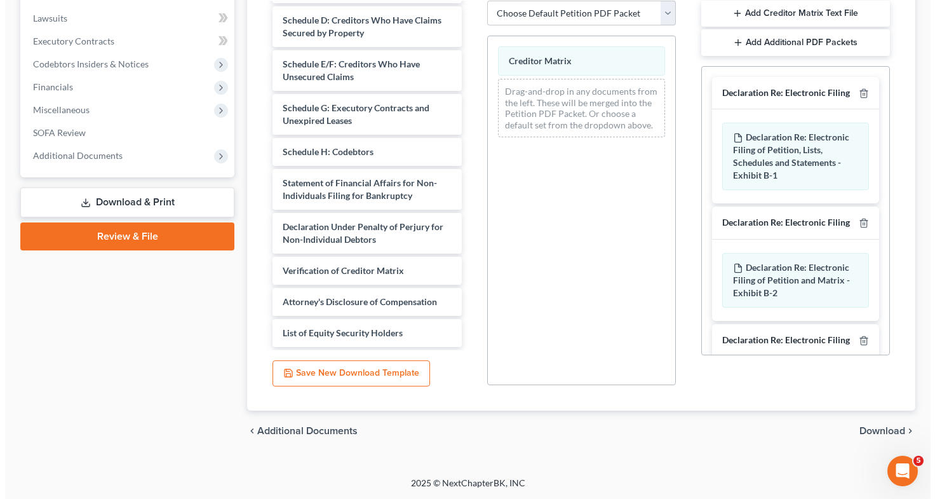
scroll to position [95, 0]
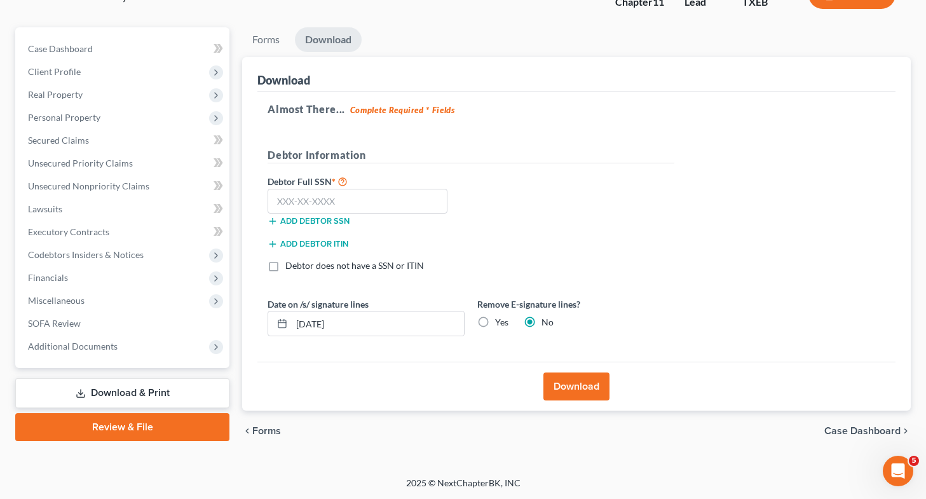
click at [495, 324] on label "Yes" at bounding box center [501, 322] width 13 height 13
click at [500, 324] on input "Yes" at bounding box center [504, 320] width 8 height 8
radio input "true"
radio input "false"
click at [569, 393] on button "Download" at bounding box center [576, 386] width 66 height 28
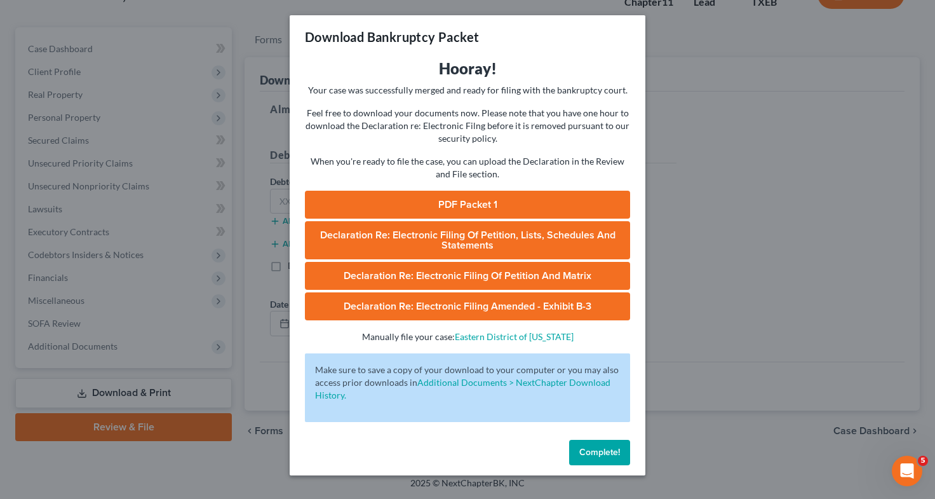
click at [466, 200] on link "PDF Packet 1" at bounding box center [467, 205] width 325 height 28
